Goal: Information Seeking & Learning: Learn about a topic

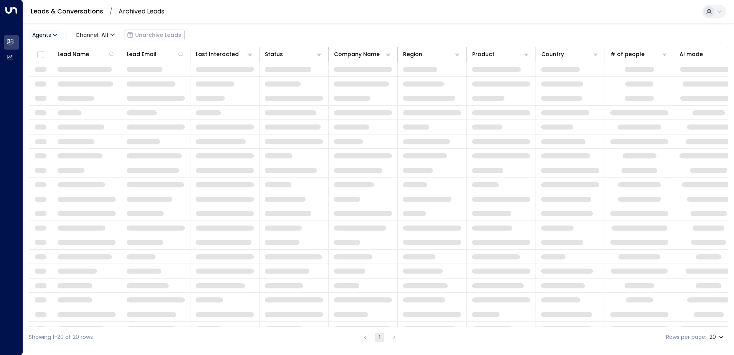
click at [58, 33] on button "Agents" at bounding box center [44, 35] width 31 height 11
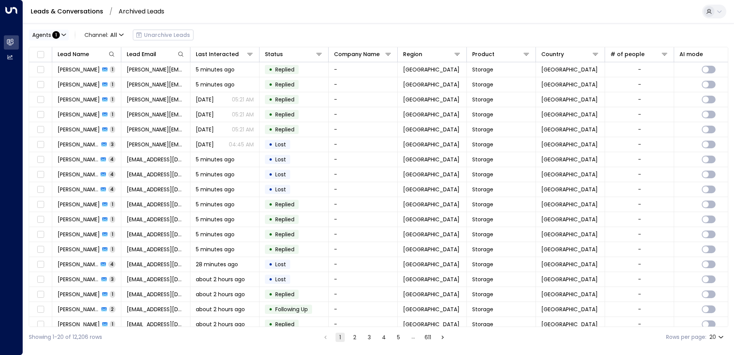
click at [61, 30] on button "Agents : 1" at bounding box center [49, 35] width 40 height 11
click at [231, 18] on div at bounding box center [367, 177] width 734 height 355
click at [413, 328] on div "Showing 1-20 of 12,206 rows 1 2 3 4 5 … 611 Rows per page: 20 **" at bounding box center [378, 337] width 699 height 20
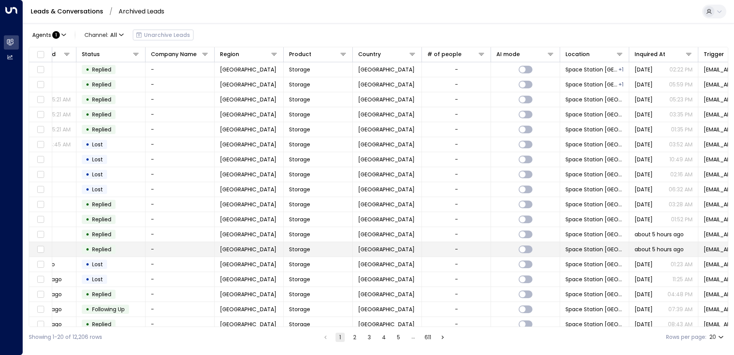
scroll to position [0, 184]
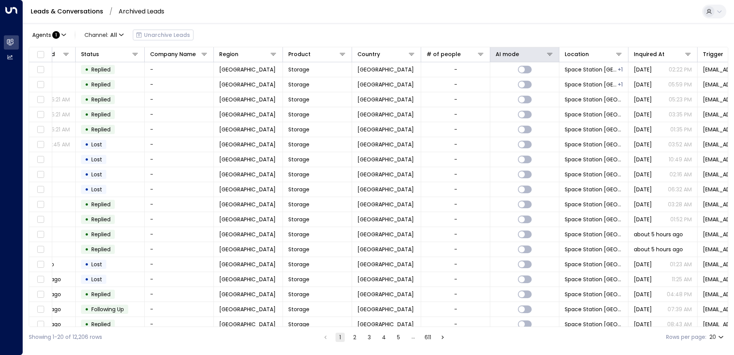
click at [549, 59] on th "AI mode" at bounding box center [524, 54] width 69 height 15
click at [549, 58] on button at bounding box center [550, 54] width 8 height 8
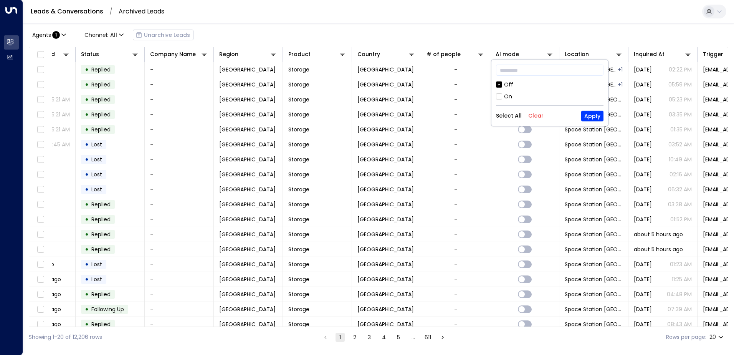
click at [508, 99] on div "On" at bounding box center [508, 97] width 8 height 8
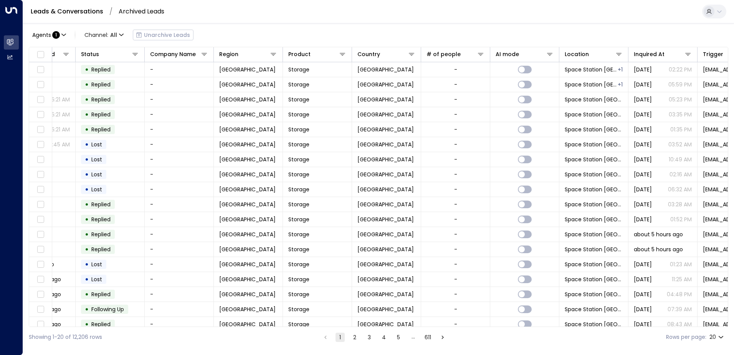
click at [510, 16] on div "Leads & Conversations / Archived Leads" at bounding box center [378, 11] width 711 height 23
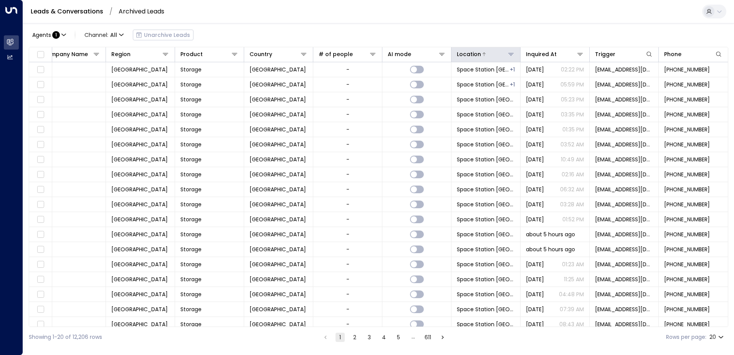
click at [484, 55] on div at bounding box center [498, 54] width 34 height 8
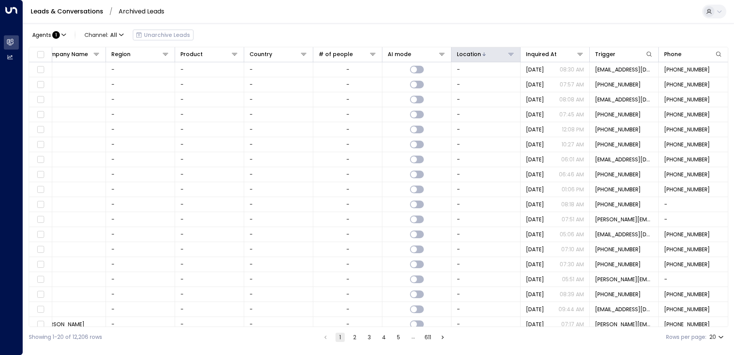
click at [492, 55] on div at bounding box center [498, 54] width 34 height 8
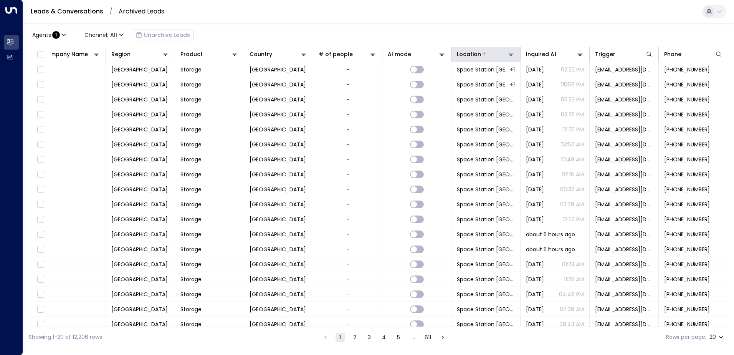
click at [503, 52] on div at bounding box center [498, 54] width 34 height 8
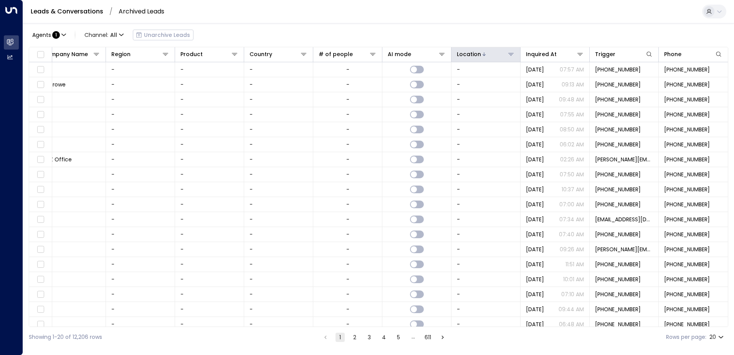
click at [496, 55] on div at bounding box center [498, 54] width 34 height 8
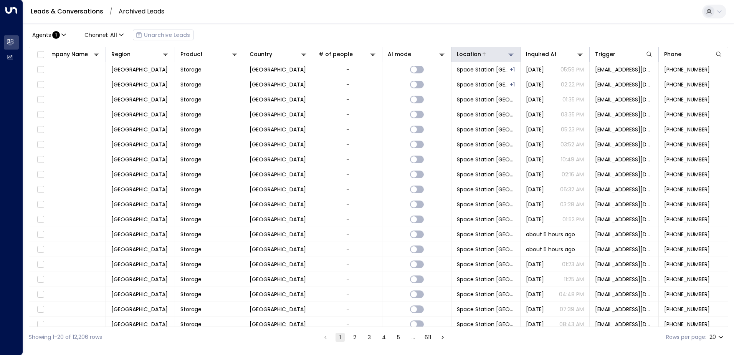
click at [507, 54] on button at bounding box center [511, 54] width 8 height 8
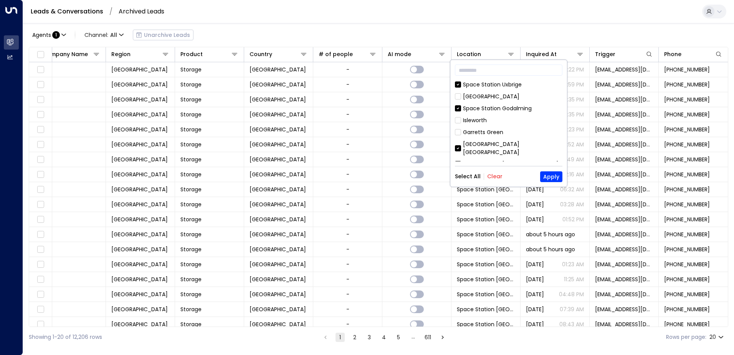
click at [494, 176] on button "Clear" at bounding box center [494, 176] width 15 height 6
click at [497, 110] on div "Space Station Godalming" at bounding box center [497, 108] width 69 height 8
click at [548, 176] on button "Apply" at bounding box center [551, 176] width 22 height 11
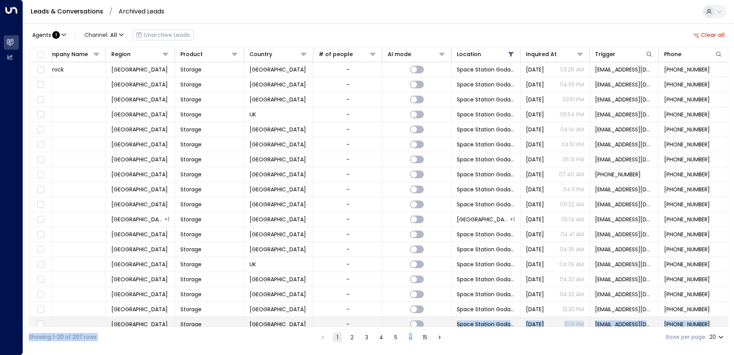
drag, startPoint x: 416, startPoint y: 327, endPoint x: 344, endPoint y: 317, distance: 72.4
click at [344, 317] on div "Agents : 1 Channel: All Unarchive Leads Clear all Lead Name Lead Email Last Int…" at bounding box center [378, 185] width 699 height 324
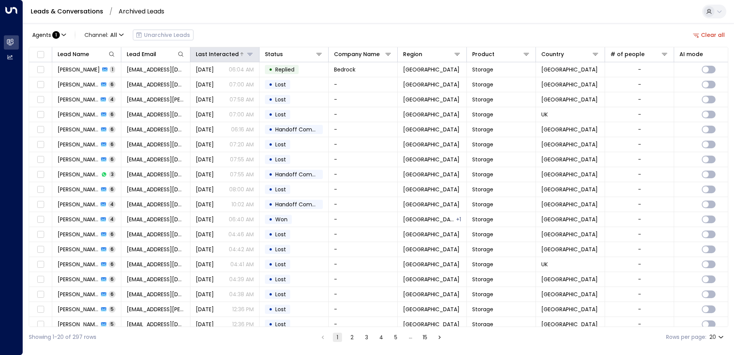
click at [218, 55] on div "Last Interacted" at bounding box center [217, 54] width 43 height 9
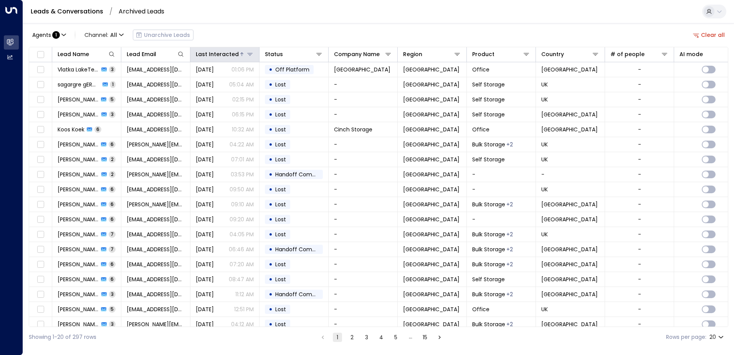
click at [218, 55] on div "Last Interacted" at bounding box center [217, 54] width 43 height 9
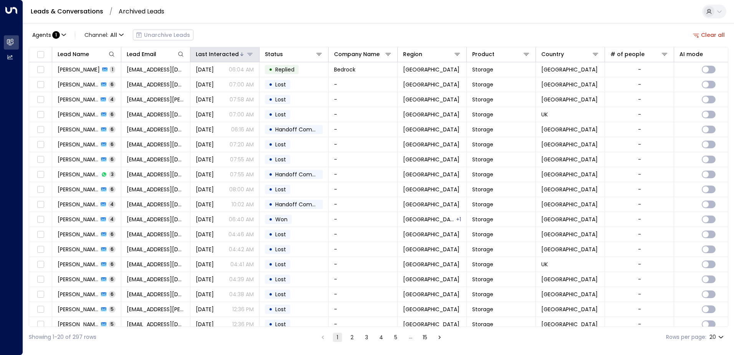
click at [219, 51] on div "Last Interacted" at bounding box center [217, 54] width 43 height 9
click at [228, 58] on div "Last Interacted" at bounding box center [217, 54] width 43 height 9
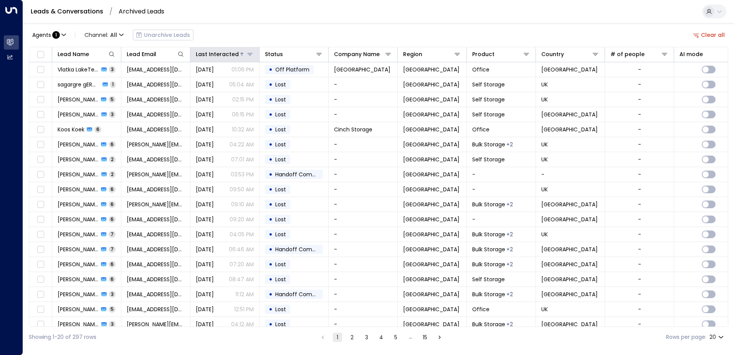
click at [229, 55] on div "Last Interacted" at bounding box center [217, 54] width 43 height 9
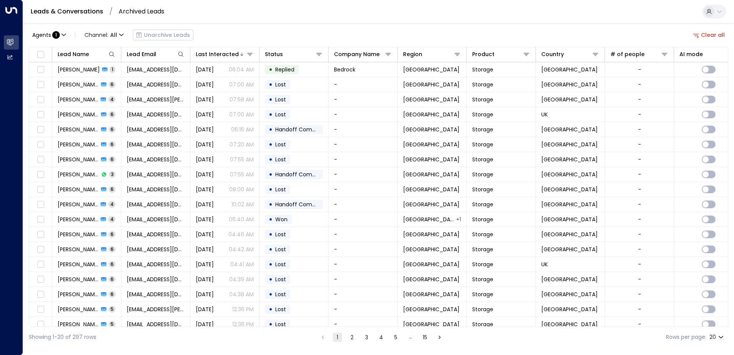
click at [700, 30] on button "Clear all" at bounding box center [709, 35] width 38 height 11
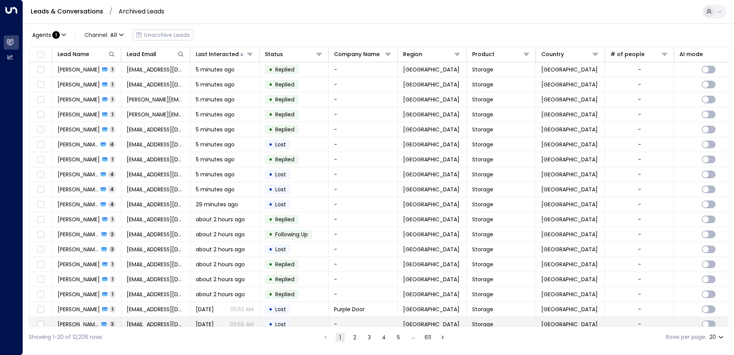
scroll to position [11, 0]
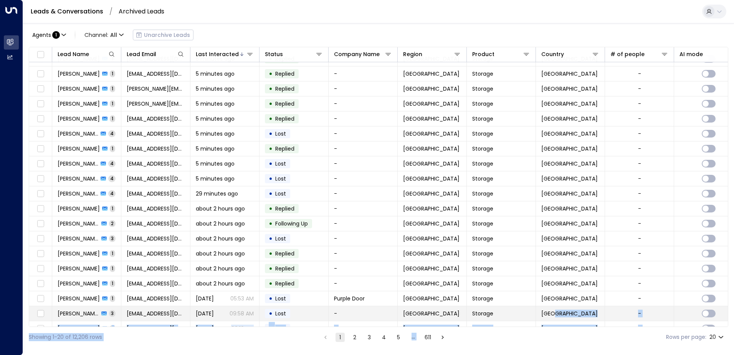
drag, startPoint x: 422, startPoint y: 327, endPoint x: 552, endPoint y: 311, distance: 130.6
click at [552, 311] on div "Agents : 1 Channel: All Unarchive Leads Lead Name Lead Email Last Interacted St…" at bounding box center [378, 185] width 699 height 324
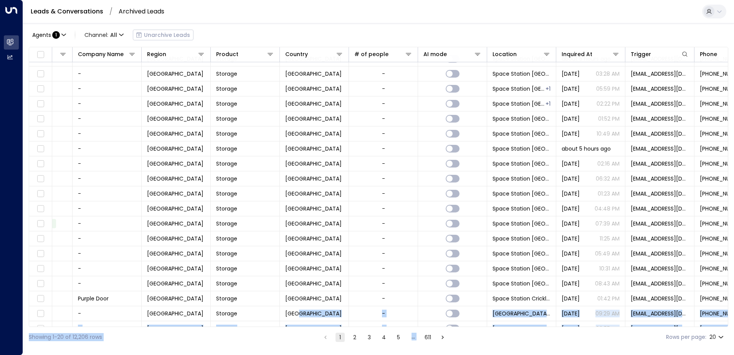
scroll to position [11, 294]
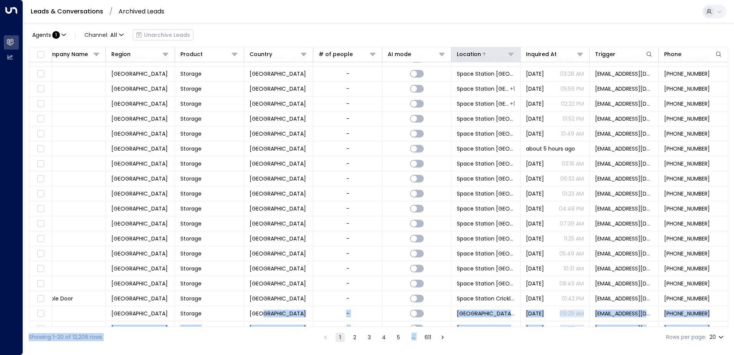
click at [510, 55] on icon at bounding box center [511, 54] width 6 height 6
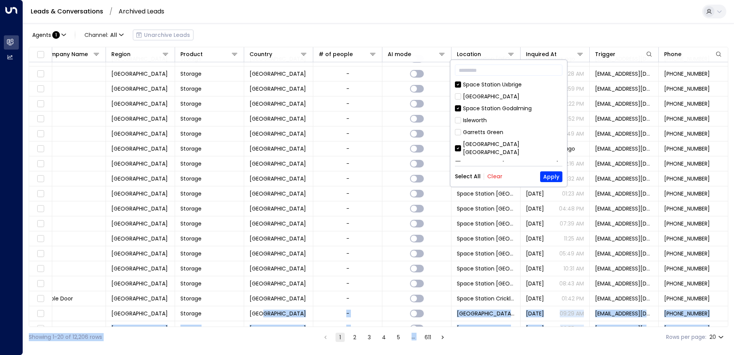
click at [494, 176] on button "Clear" at bounding box center [494, 176] width 15 height 6
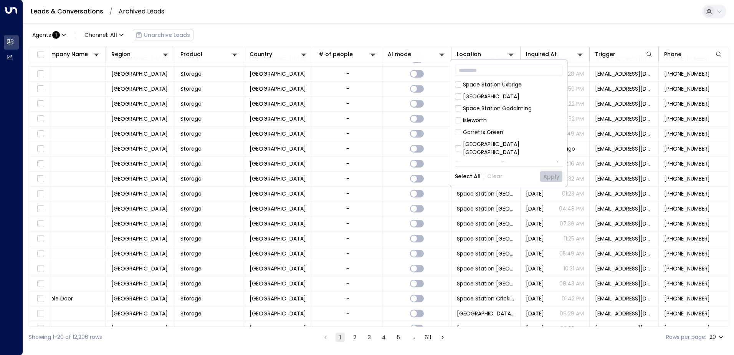
click at [489, 107] on div "Space Station Godalming" at bounding box center [497, 108] width 69 height 8
click at [552, 177] on button "Apply" at bounding box center [551, 176] width 22 height 11
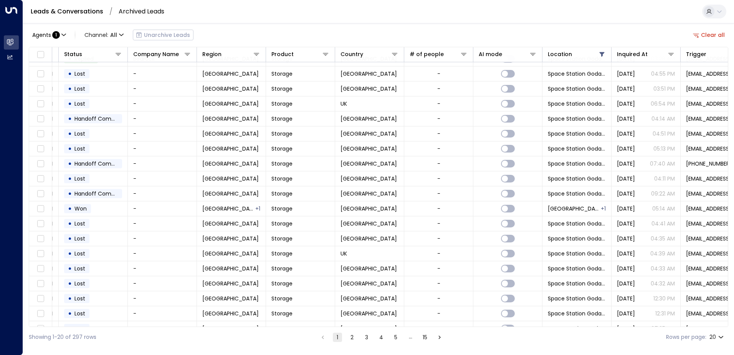
scroll to position [11, 0]
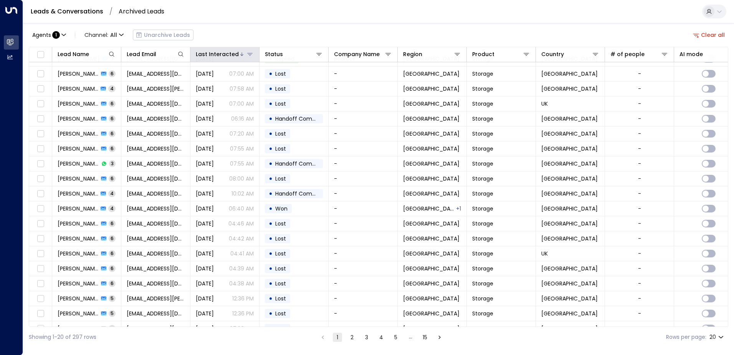
click at [221, 58] on div "Last Interacted" at bounding box center [217, 54] width 43 height 9
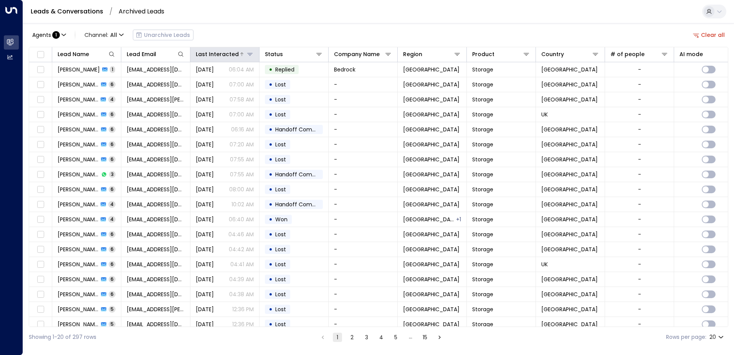
click at [229, 54] on div "Last Interacted" at bounding box center [217, 54] width 43 height 9
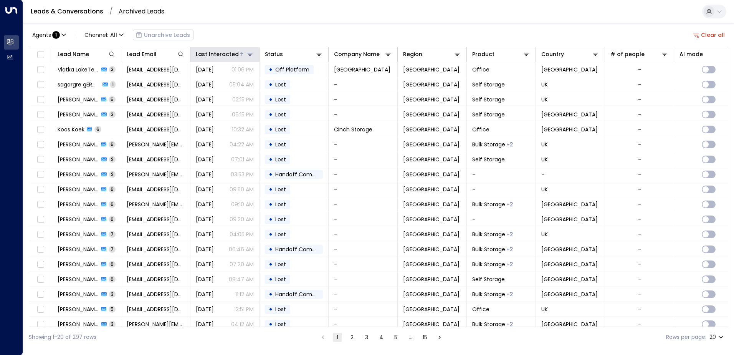
click at [229, 54] on div "Last Interacted" at bounding box center [217, 54] width 43 height 9
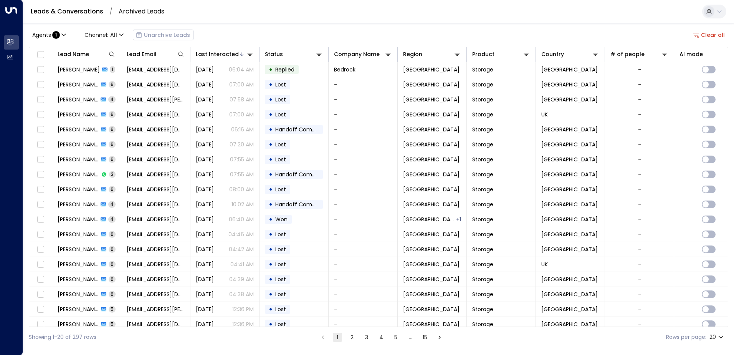
click at [164, 35] on div "Agents : 1 Channel: All Unarchive Leads" at bounding box center [111, 34] width 165 height 15
click at [116, 36] on span "All" at bounding box center [113, 35] width 7 height 6
click at [117, 35] on div at bounding box center [367, 177] width 734 height 355
click at [454, 56] on icon at bounding box center [457, 54] width 6 height 6
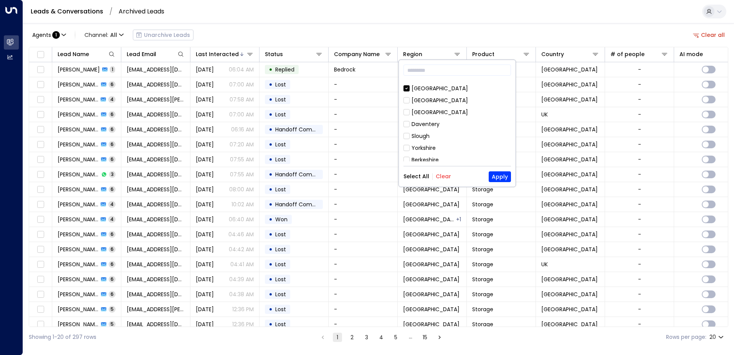
scroll to position [118, 0]
click at [441, 178] on button "Clear" at bounding box center [443, 176] width 15 height 6
click at [426, 175] on button "Select All" at bounding box center [416, 176] width 26 height 6
click at [496, 177] on button "Apply" at bounding box center [500, 176] width 22 height 11
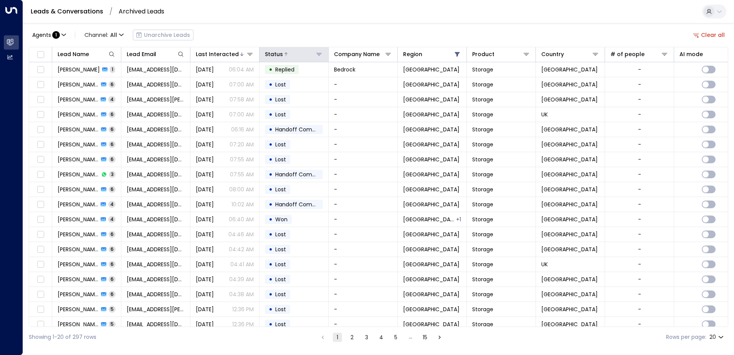
click at [296, 54] on div at bounding box center [303, 54] width 40 height 8
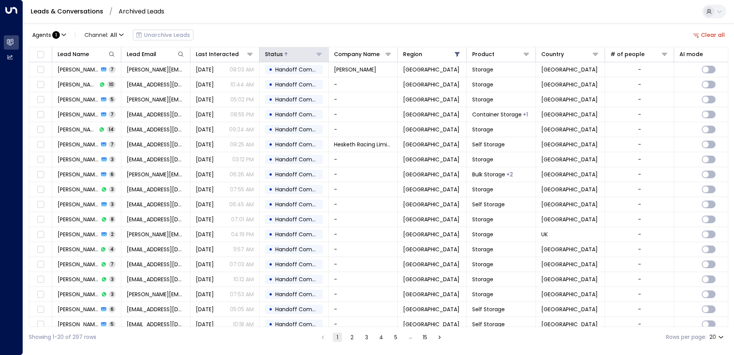
click at [317, 53] on icon at bounding box center [319, 54] width 6 height 6
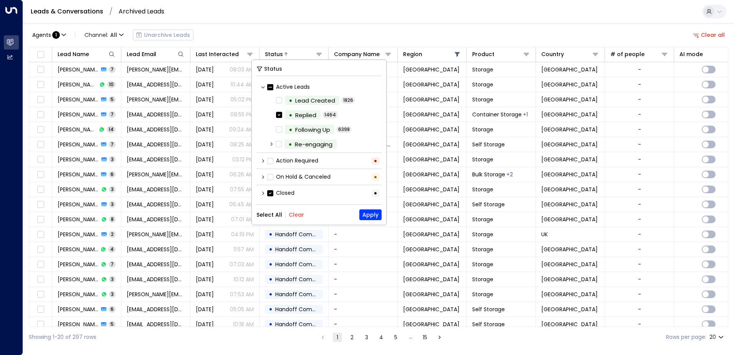
click at [276, 214] on button "Select All" at bounding box center [269, 215] width 26 height 6
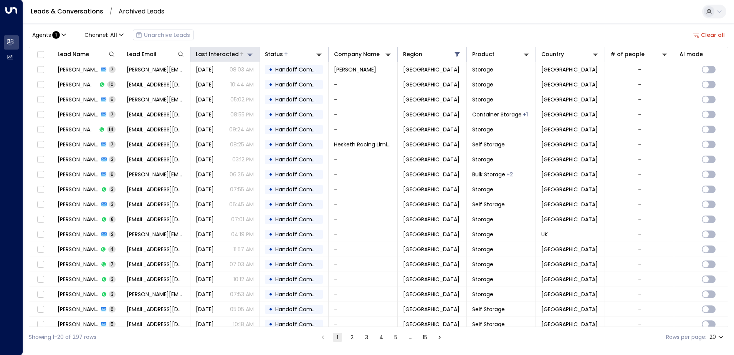
click at [228, 55] on div "Last Interacted" at bounding box center [217, 54] width 43 height 9
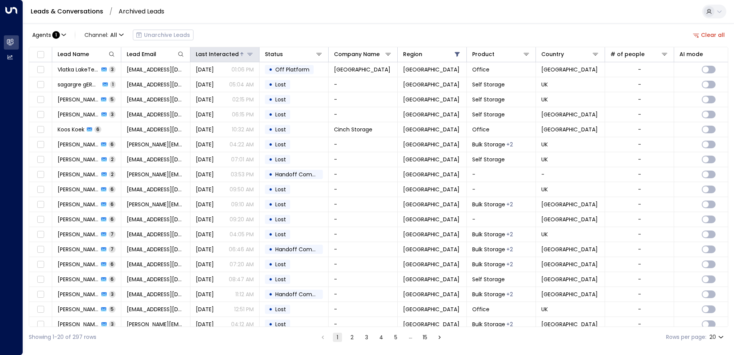
click at [253, 55] on button at bounding box center [250, 54] width 8 height 8
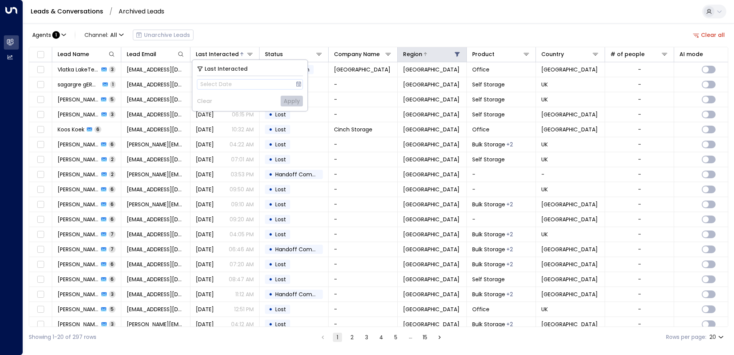
click at [457, 53] on icon at bounding box center [457, 54] width 5 height 5
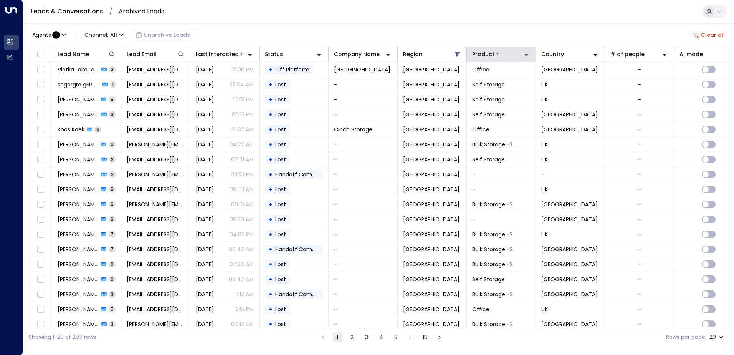
click at [525, 53] on icon at bounding box center [526, 54] width 5 height 3
click at [598, 52] on button at bounding box center [596, 54] width 8 height 8
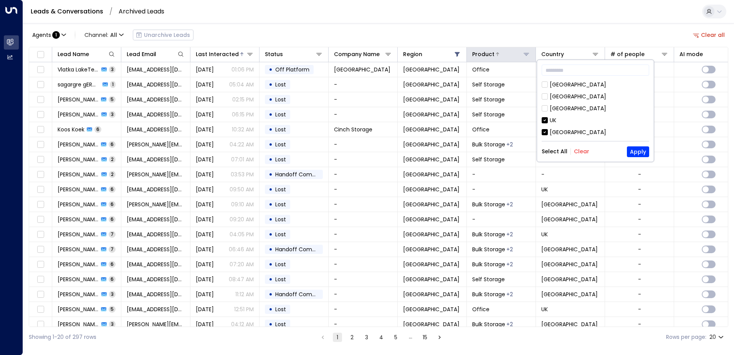
click at [529, 53] on button at bounding box center [526, 54] width 8 height 8
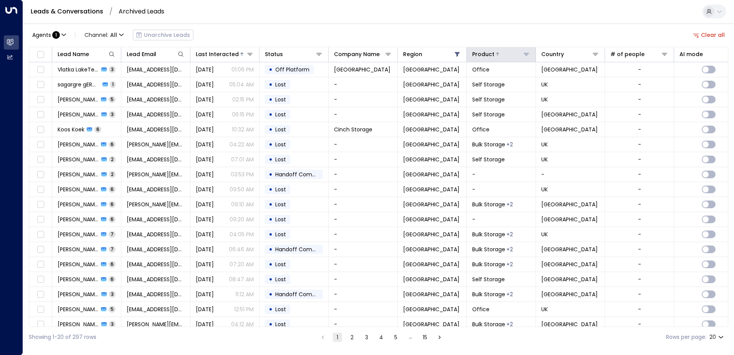
click at [526, 56] on icon at bounding box center [526, 54] width 5 height 3
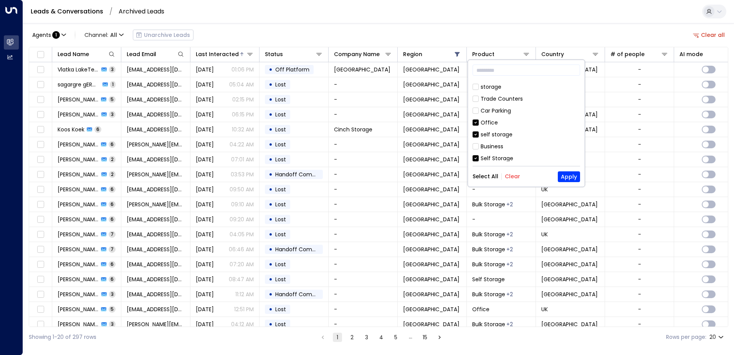
scroll to position [8, 0]
click at [490, 176] on button "Select All" at bounding box center [486, 176] width 26 height 6
click at [596, 54] on icon at bounding box center [595, 54] width 5 height 3
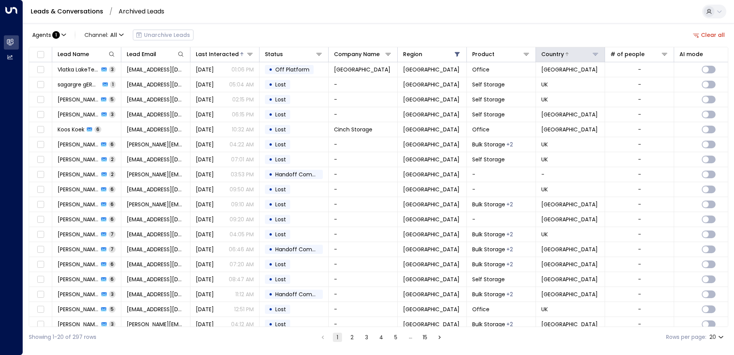
click at [596, 54] on icon at bounding box center [595, 54] width 5 height 3
click at [664, 53] on icon at bounding box center [664, 54] width 5 height 3
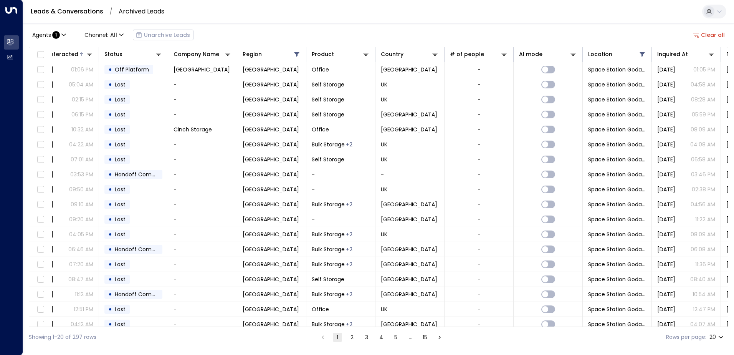
scroll to position [0, 157]
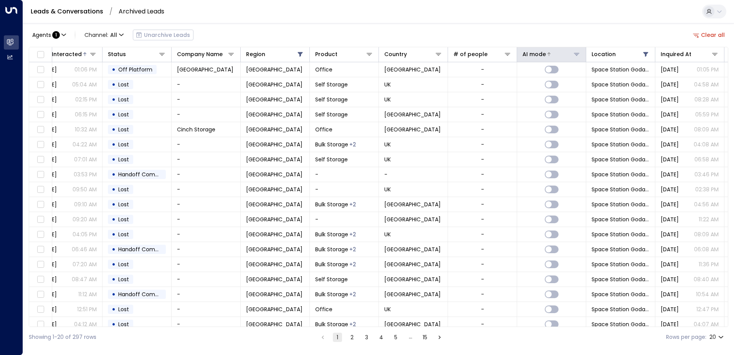
click at [579, 57] on icon at bounding box center [576, 54] width 6 height 6
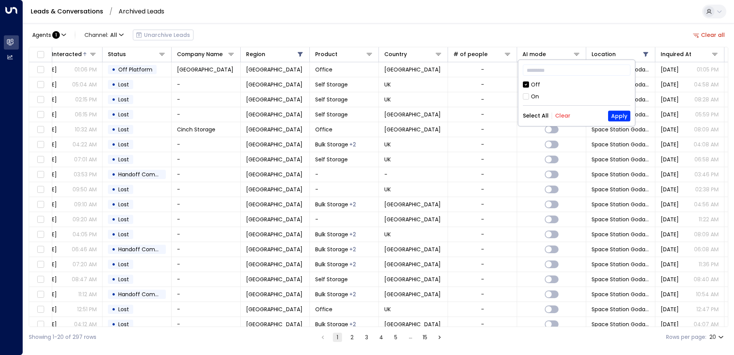
click at [540, 115] on button "Select All" at bounding box center [536, 115] width 26 height 6
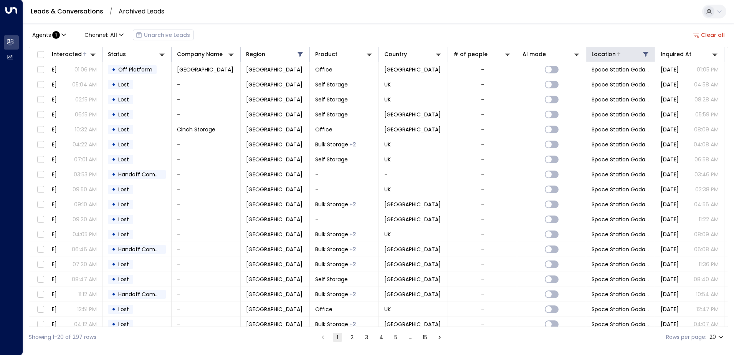
click at [645, 52] on icon at bounding box center [645, 54] width 5 height 5
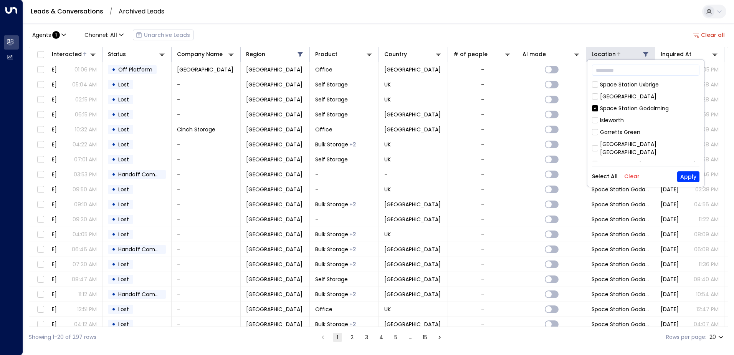
click at [645, 52] on icon at bounding box center [645, 54] width 5 height 5
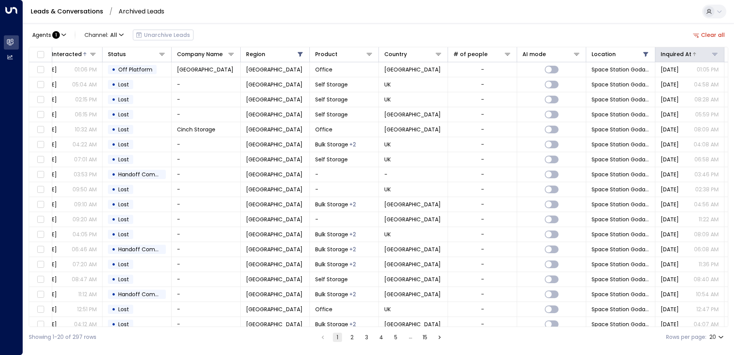
click at [713, 54] on icon at bounding box center [715, 54] width 6 height 6
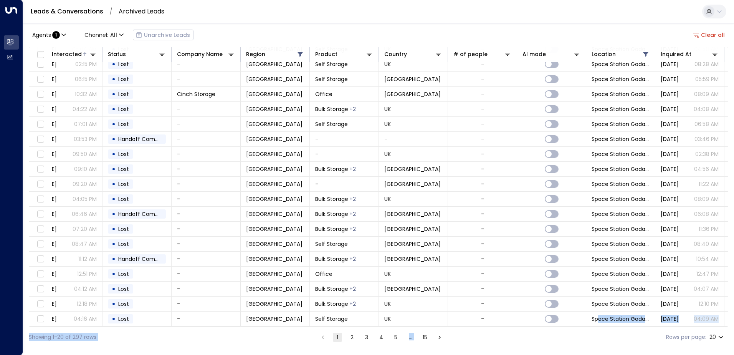
drag, startPoint x: 540, startPoint y: 327, endPoint x: 600, endPoint y: 324, distance: 59.9
click at [600, 324] on div "Agents : 1 Channel: All Unarchive Leads Clear all Lead Name Lead Email Last Int…" at bounding box center [378, 185] width 699 height 324
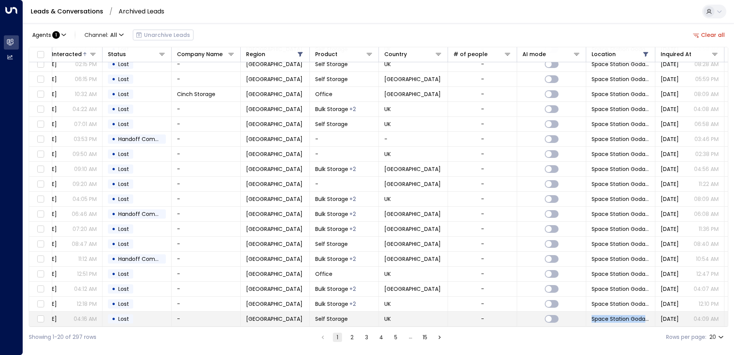
drag, startPoint x: 600, startPoint y: 324, endPoint x: 618, endPoint y: 322, distance: 18.2
click at [618, 322] on div "Lead Name Lead Email Last Interacted Status Company Name Region Product Country…" at bounding box center [378, 187] width 699 height 280
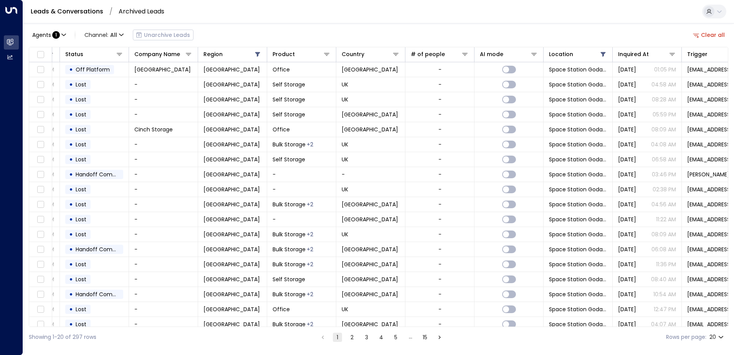
scroll to position [0, 0]
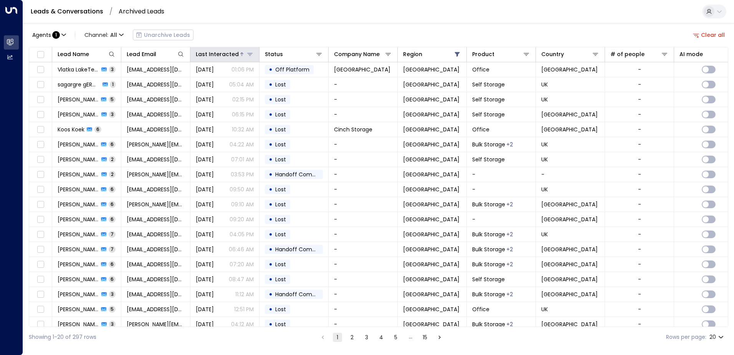
click at [230, 55] on div "Last Interacted" at bounding box center [217, 54] width 43 height 9
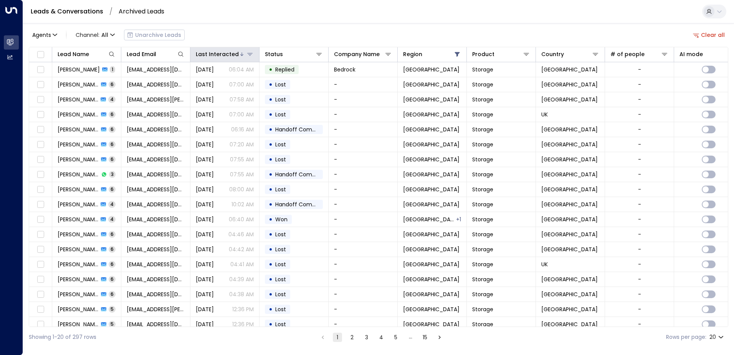
click at [205, 53] on div "Last Interacted" at bounding box center [217, 54] width 43 height 9
click at [213, 53] on div "Last Interacted" at bounding box center [217, 54] width 43 height 9
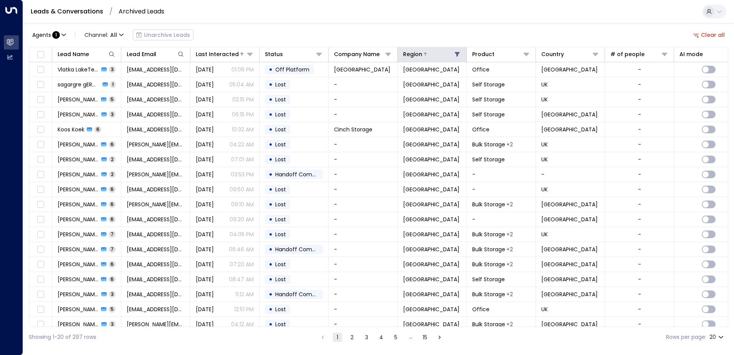
click at [454, 54] on icon at bounding box center [457, 54] width 6 height 6
click at [386, 58] on div "Company Name" at bounding box center [363, 54] width 58 height 9
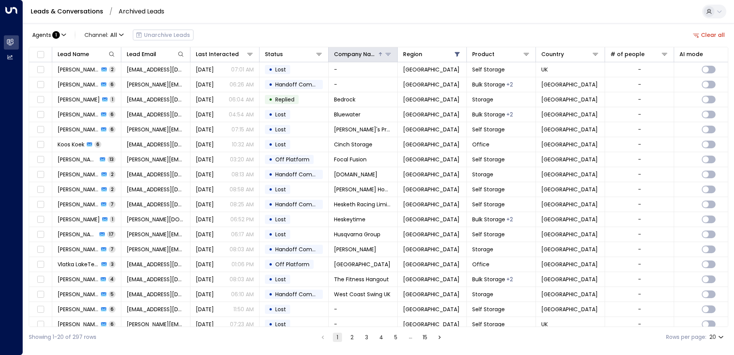
click at [390, 56] on icon at bounding box center [388, 54] width 6 height 6
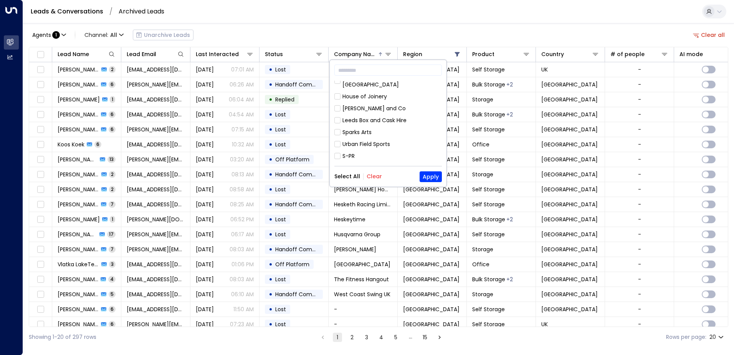
scroll to position [154, 0]
click at [369, 176] on button "Clear" at bounding box center [374, 176] width 15 height 6
click at [353, 177] on button "Select All" at bounding box center [347, 176] width 26 height 6
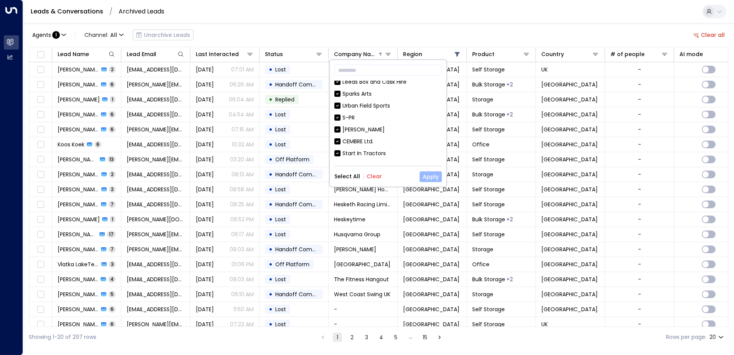
click at [425, 176] on button "Apply" at bounding box center [431, 176] width 22 height 11
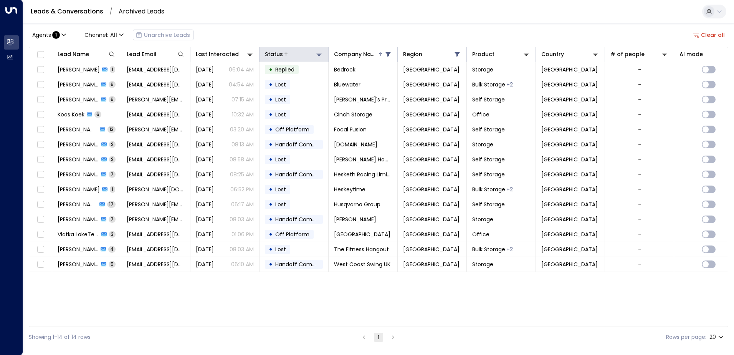
click at [321, 53] on icon at bounding box center [318, 54] width 5 height 3
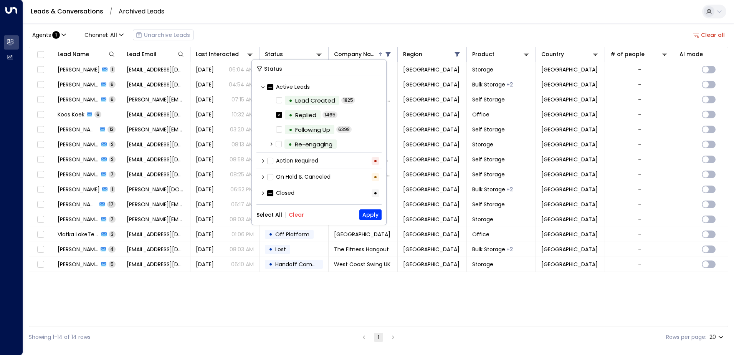
drag, startPoint x: 274, startPoint y: 217, endPoint x: 292, endPoint y: 212, distance: 19.1
click at [274, 217] on button "Select All" at bounding box center [269, 215] width 26 height 6
click at [366, 213] on button "Apply" at bounding box center [370, 214] width 22 height 11
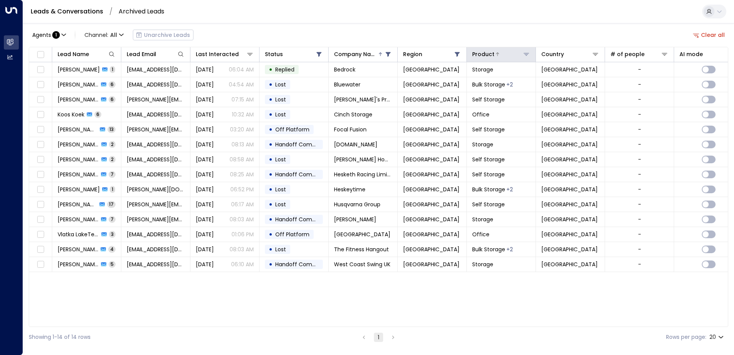
click at [528, 53] on icon at bounding box center [526, 54] width 5 height 3
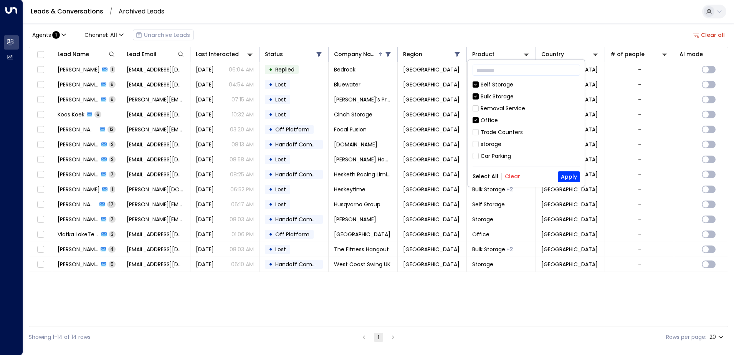
click at [487, 178] on button "Select All" at bounding box center [486, 176] width 26 height 6
click at [567, 180] on button "Apply" at bounding box center [569, 176] width 22 height 11
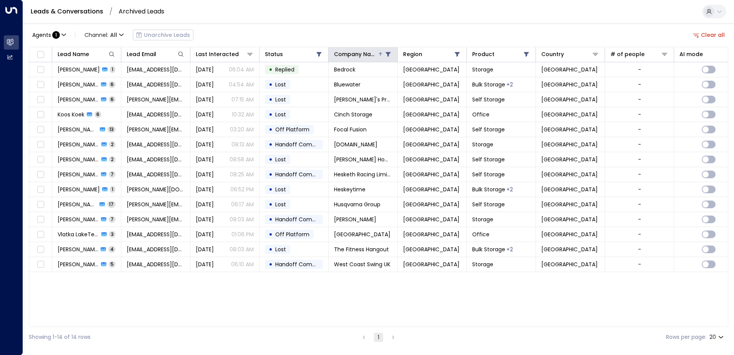
click at [387, 51] on icon at bounding box center [388, 54] width 6 height 6
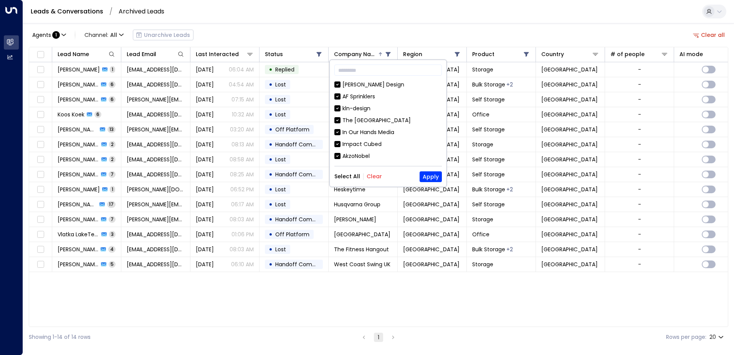
click at [369, 178] on button "Clear" at bounding box center [374, 176] width 15 height 6
click at [425, 175] on button "Apply" at bounding box center [431, 176] width 22 height 11
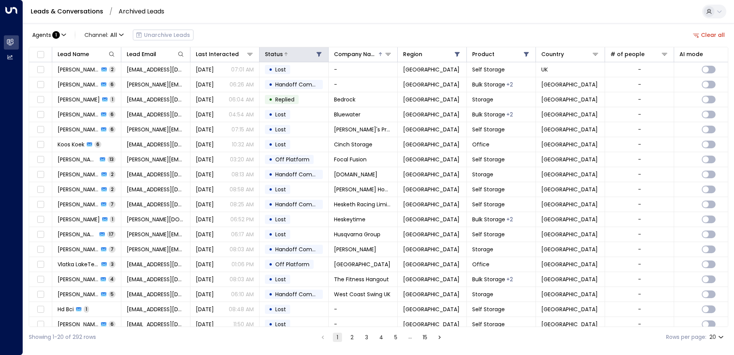
click at [319, 53] on icon at bounding box center [319, 54] width 5 height 5
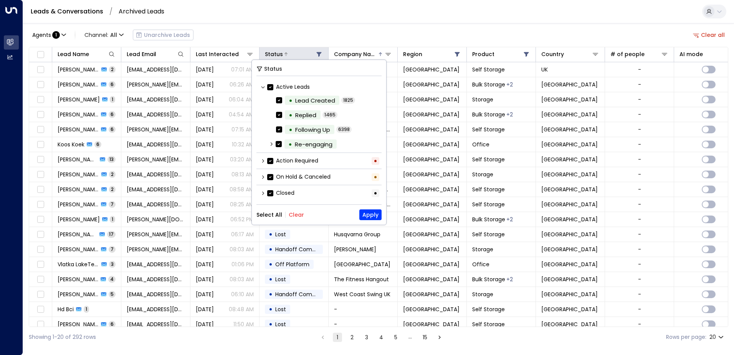
click at [319, 53] on icon at bounding box center [319, 54] width 5 height 5
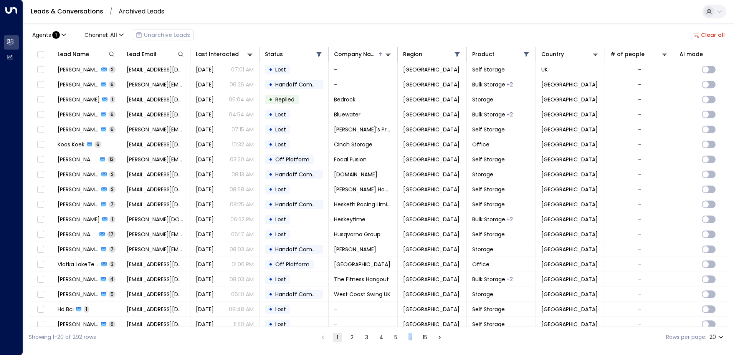
drag, startPoint x: 409, startPoint y: 328, endPoint x: 416, endPoint y: 328, distance: 6.5
click at [416, 328] on div "Showing 1-20 of 292 rows 1 2 3 4 5 … 15 Rows per page: 20 **" at bounding box center [378, 337] width 699 height 20
drag, startPoint x: 416, startPoint y: 328, endPoint x: 443, endPoint y: 326, distance: 27.3
click at [443, 326] on div "Lead Name Lead Email Last Interacted Status Company Name Region Product Country…" at bounding box center [378, 187] width 699 height 280
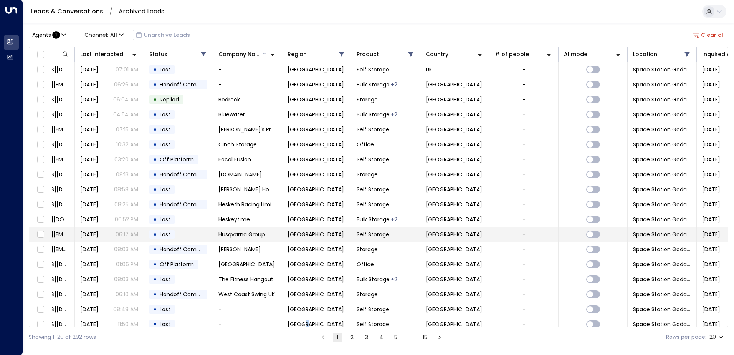
scroll to position [0, 113]
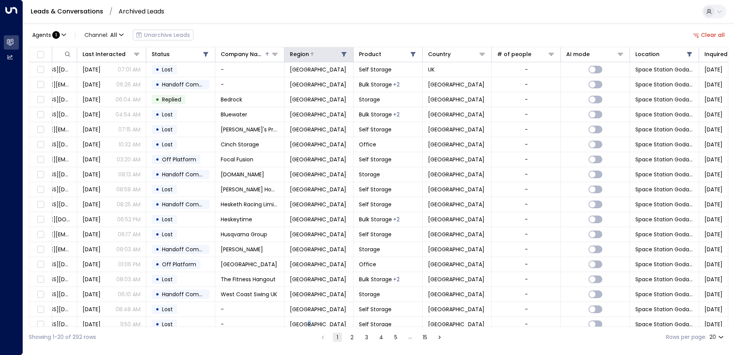
click at [343, 52] on icon at bounding box center [344, 54] width 6 height 6
click at [343, 52] on icon at bounding box center [344, 54] width 5 height 5
click at [411, 53] on icon at bounding box center [413, 54] width 5 height 5
click at [484, 55] on icon at bounding box center [482, 54] width 6 height 6
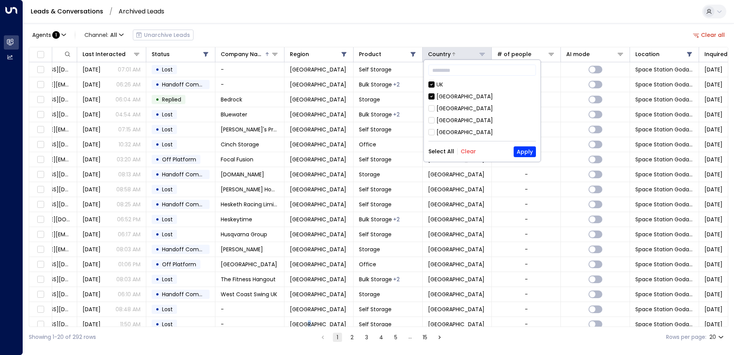
click at [484, 55] on icon at bounding box center [482, 54] width 6 height 6
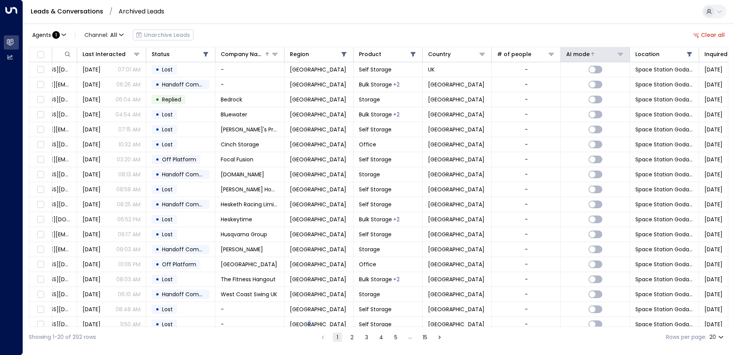
click at [618, 53] on icon at bounding box center [620, 54] width 6 height 6
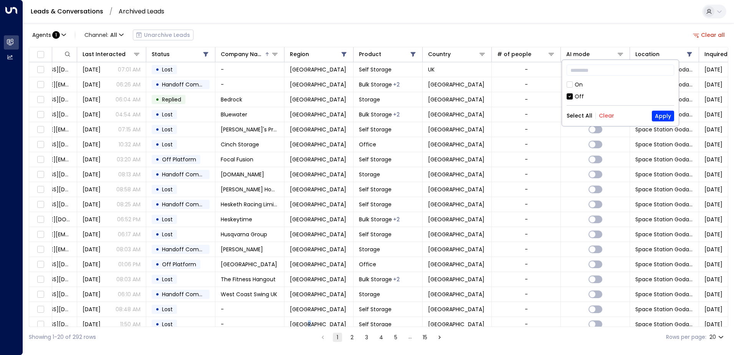
click at [587, 115] on button "Select All" at bounding box center [580, 115] width 26 height 6
click at [668, 118] on button "Apply" at bounding box center [663, 116] width 22 height 11
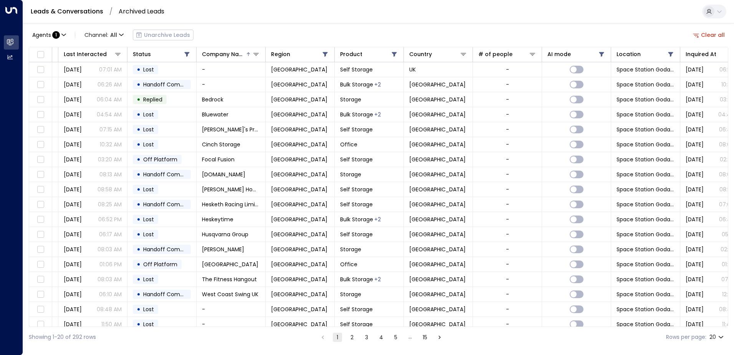
scroll to position [0, 294]
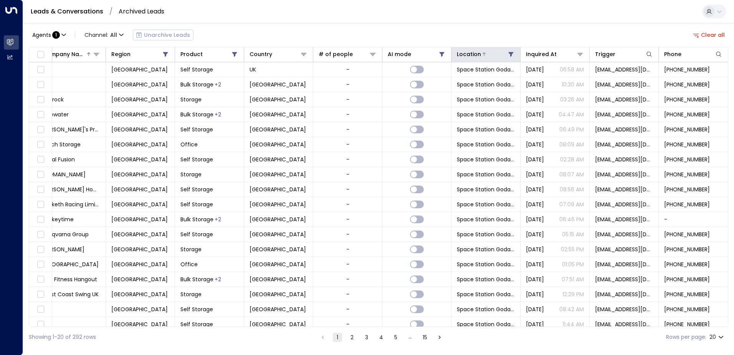
click at [509, 55] on icon at bounding box center [511, 54] width 5 height 5
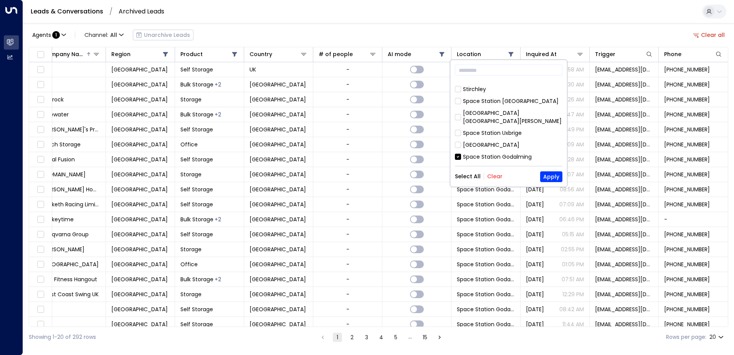
scroll to position [115, 0]
click at [545, 174] on button "Apply" at bounding box center [551, 176] width 22 height 11
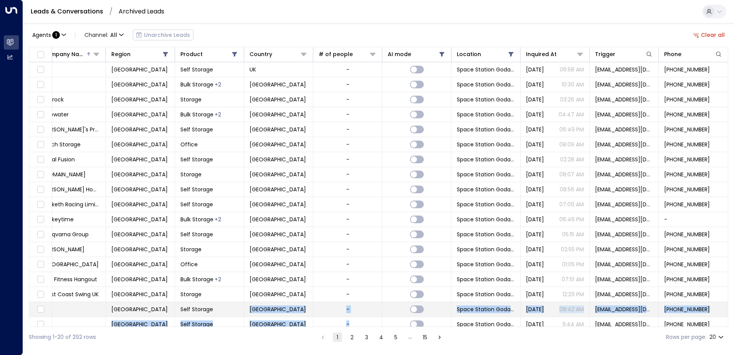
drag, startPoint x: 411, startPoint y: 326, endPoint x: 175, endPoint y: 312, distance: 235.7
click at [175, 312] on div "Lead Name Lead Email Last Interacted Status Company Name Region Product Country…" at bounding box center [378, 187] width 699 height 280
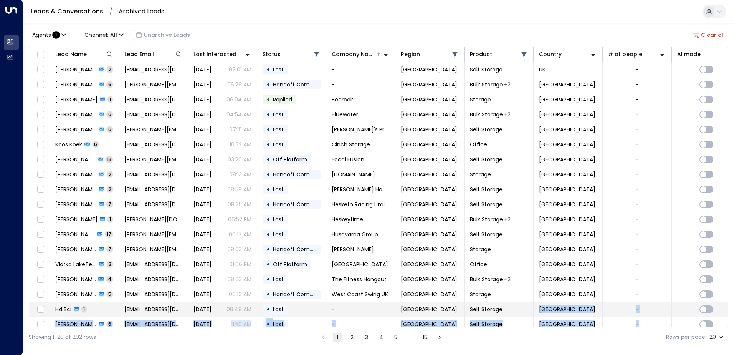
scroll to position [0, 0]
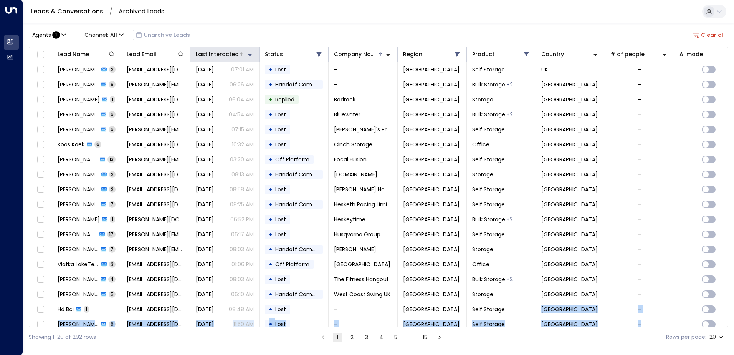
click at [252, 52] on icon at bounding box center [250, 54] width 6 height 6
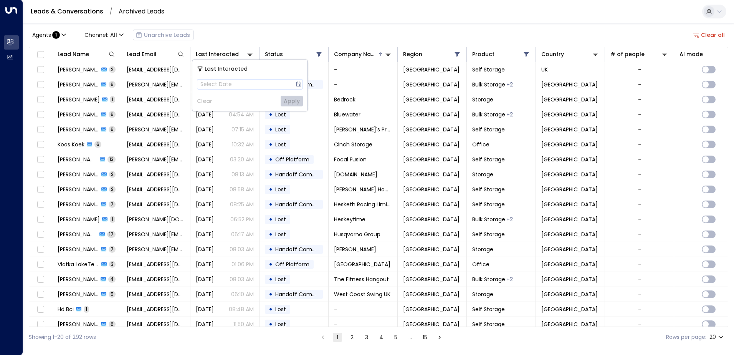
click at [250, 27] on div "Agents : 1 Channel: All Unarchive Leads Clear all" at bounding box center [378, 35] width 699 height 16
click at [226, 51] on div "Last Interacted" at bounding box center [217, 54] width 43 height 9
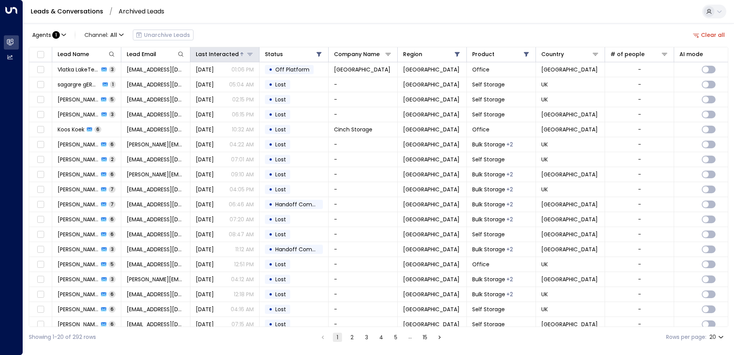
click at [240, 53] on icon at bounding box center [242, 54] width 5 height 5
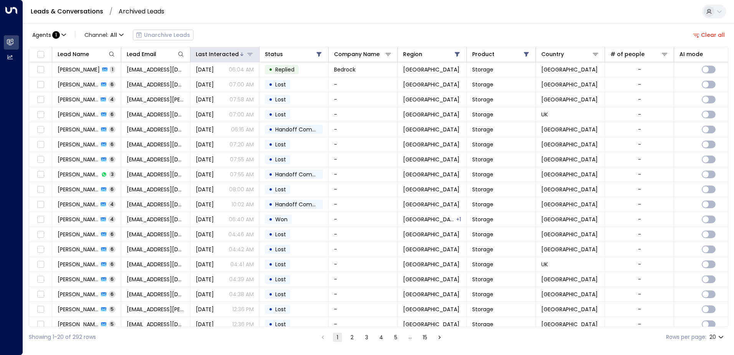
click at [227, 51] on div "Last Interacted" at bounding box center [217, 54] width 43 height 9
click at [710, 52] on div at bounding box center [720, 54] width 35 height 8
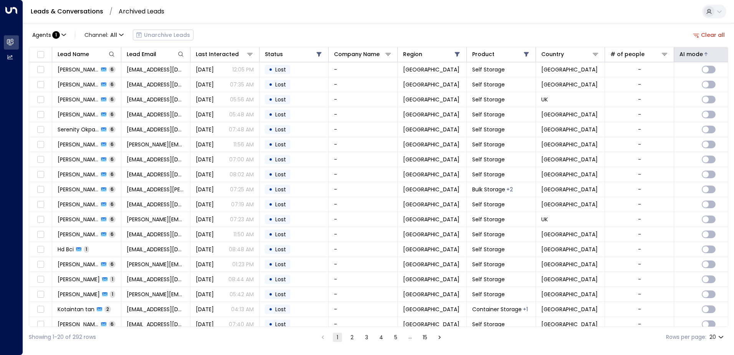
click at [722, 55] on div at bounding box center [720, 54] width 35 height 8
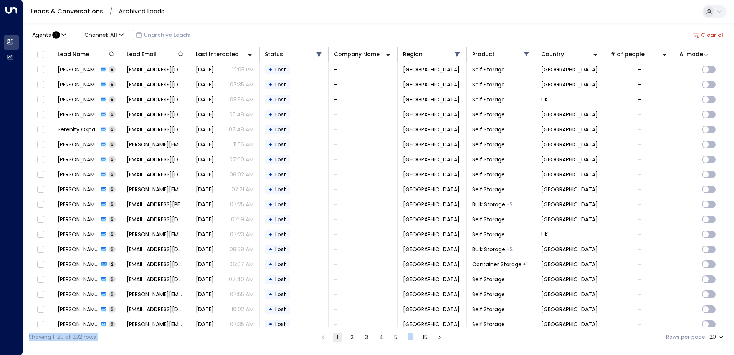
scroll to position [38, 0]
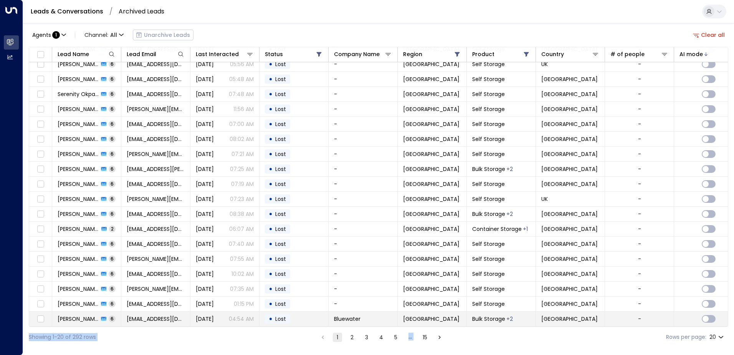
drag, startPoint x: 469, startPoint y: 325, endPoint x: 610, endPoint y: 323, distance: 140.9
click at [610, 323] on div "Agents : 1 Channel: All Unarchive Leads Clear all Lead Name Lead Email Last Int…" at bounding box center [378, 185] width 699 height 324
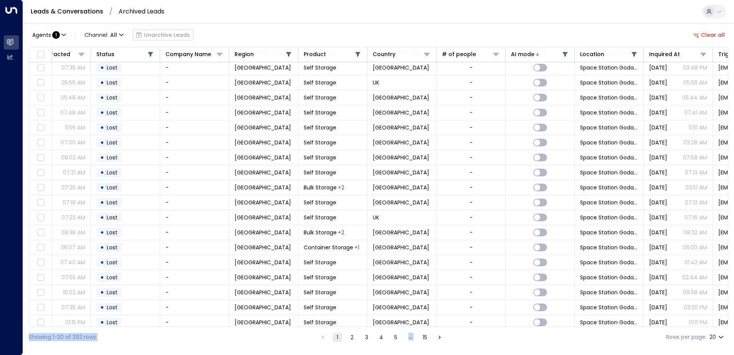
scroll to position [0, 169]
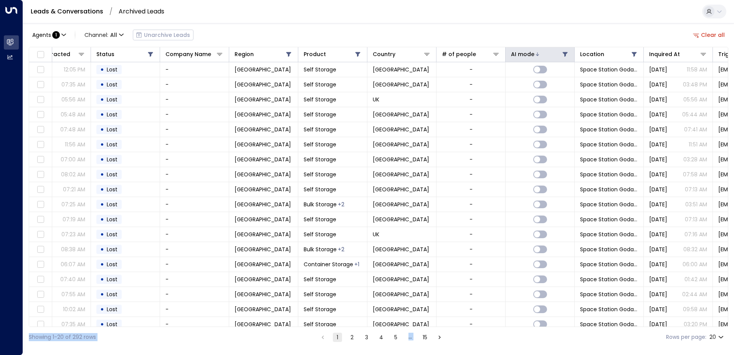
click at [563, 57] on button at bounding box center [565, 54] width 8 height 8
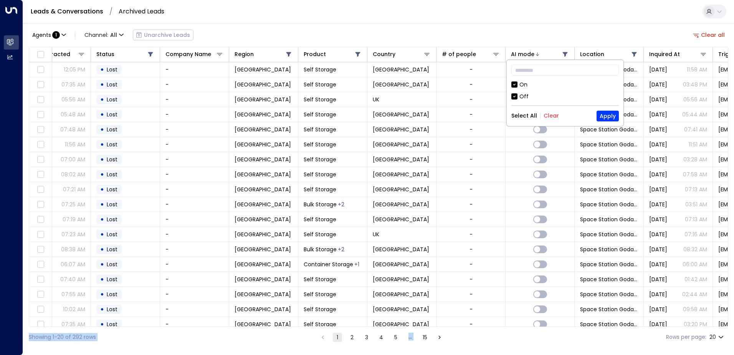
click at [556, 113] on button "Clear" at bounding box center [551, 115] width 15 height 6
click at [601, 115] on button "Apply" at bounding box center [608, 116] width 22 height 11
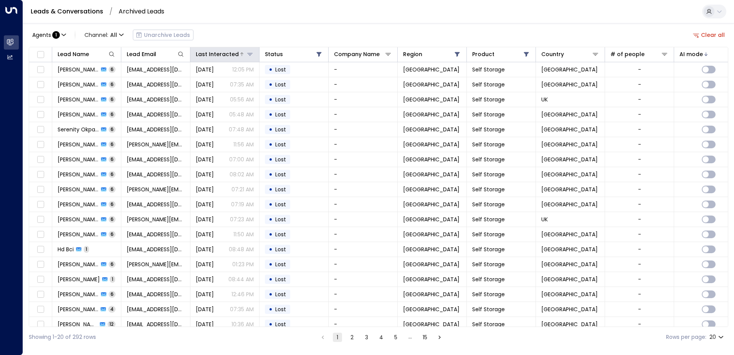
click at [239, 52] on div at bounding box center [246, 54] width 15 height 8
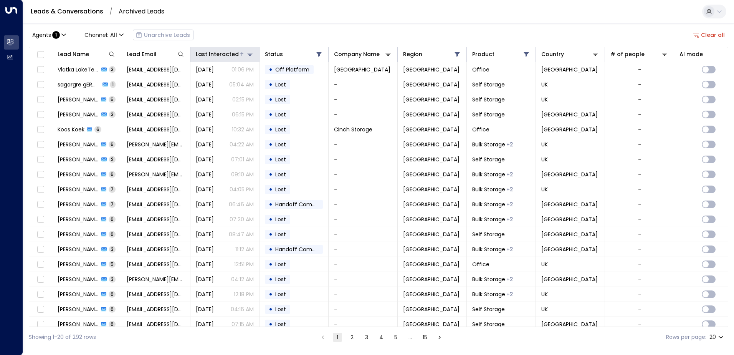
click at [253, 56] on button at bounding box center [250, 54] width 8 height 8
click at [250, 54] on icon at bounding box center [249, 54] width 5 height 3
click at [323, 56] on th "Status" at bounding box center [293, 54] width 69 height 15
click at [319, 55] on icon at bounding box center [319, 54] width 5 height 5
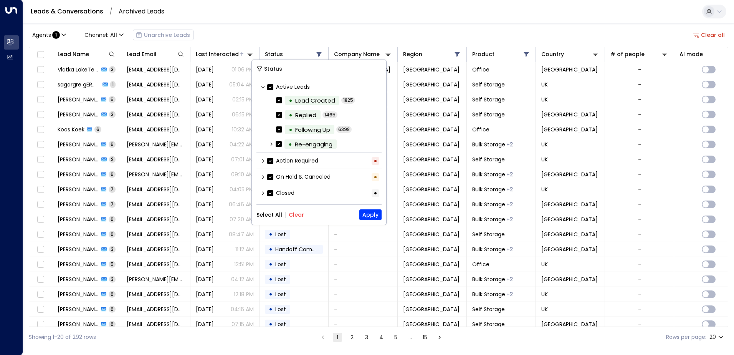
scroll to position [1, 0]
click at [301, 216] on button "Clear" at bounding box center [296, 215] width 15 height 6
click at [368, 213] on button "Apply" at bounding box center [370, 214] width 22 height 11
